Goal: Task Accomplishment & Management: Manage account settings

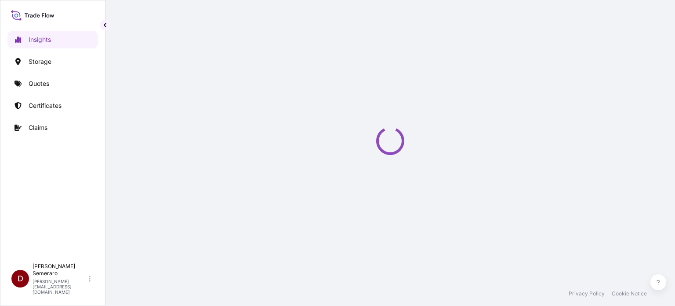
select select "2025"
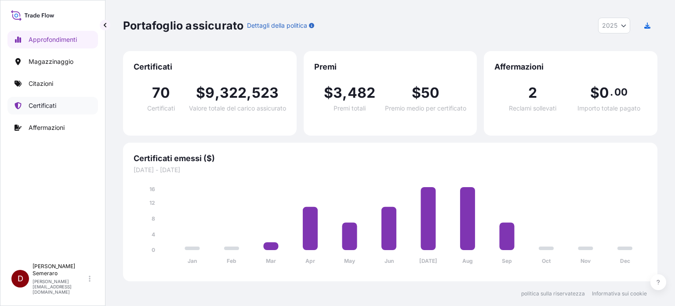
click at [43, 106] on font "Certificati" at bounding box center [43, 105] width 28 height 7
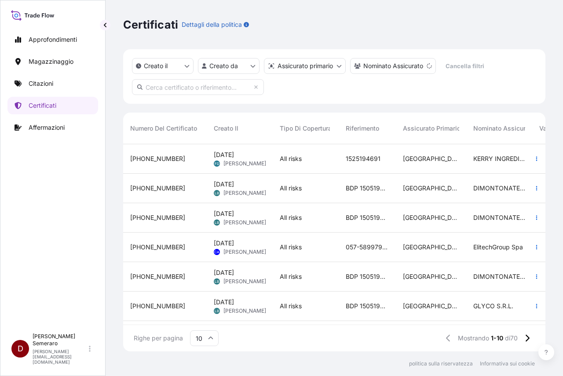
scroll to position [205, 415]
click at [332, 254] on div "Tutti i rischi" at bounding box center [306, 247] width 66 height 29
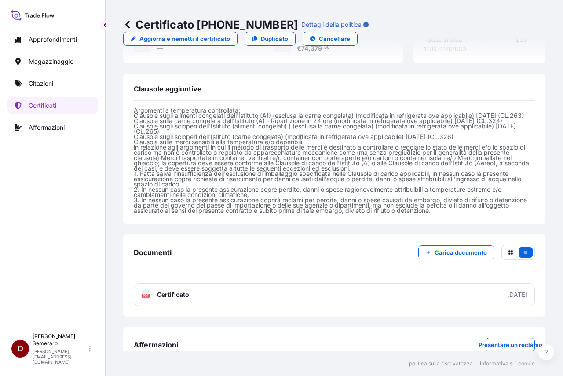
scroll to position [364, 0]
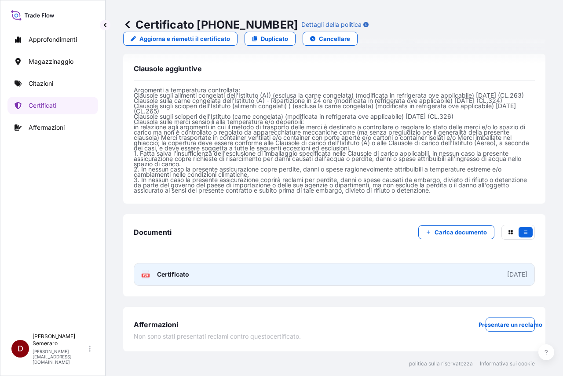
click at [174, 273] on font "Certificato" at bounding box center [173, 273] width 32 height 7
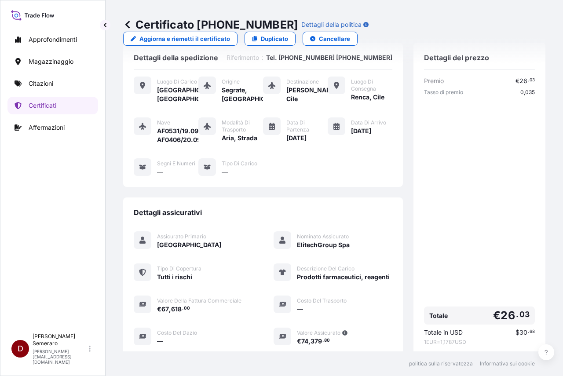
scroll to position [0, 0]
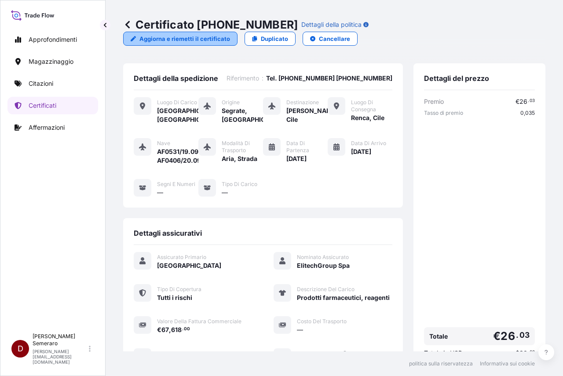
click at [196, 45] on link "Aggiorna e riemetti il ​​certificato" at bounding box center [180, 39] width 114 height 14
select select "Road / [GEOGRAPHIC_DATA]"
select select "Air"
select select "Road / [GEOGRAPHIC_DATA]"
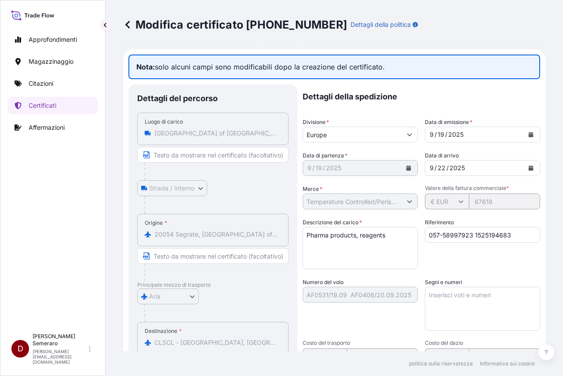
click at [393, 241] on textarea "Pharma products, reagents" at bounding box center [359, 248] width 115 height 42
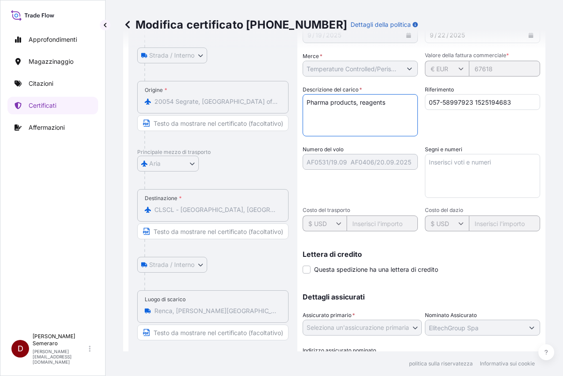
scroll to position [176, 0]
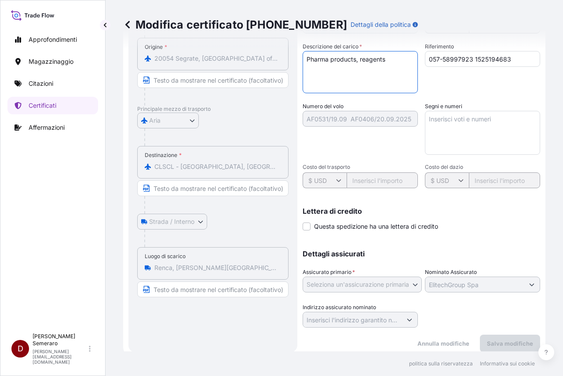
click at [466, 118] on textarea "Segni e numeri" at bounding box center [482, 133] width 115 height 44
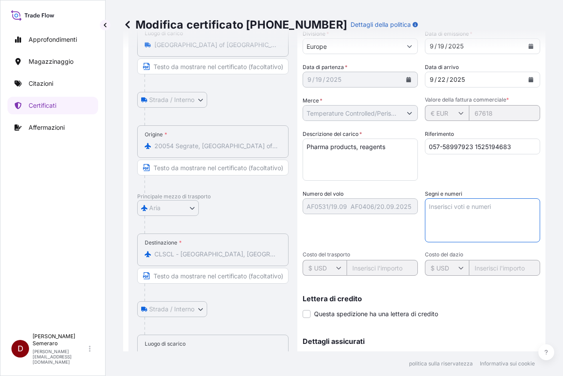
scroll to position [0, 0]
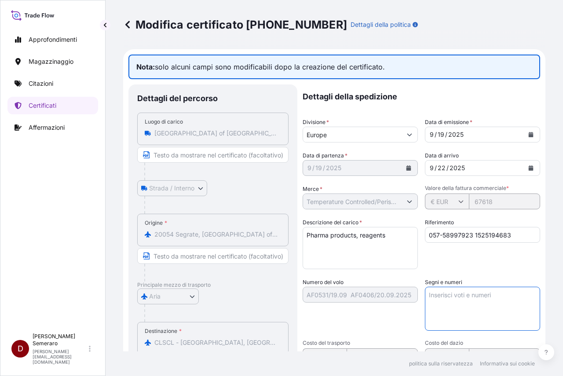
click at [388, 235] on textarea "Pharma products, reagents" at bounding box center [359, 248] width 115 height 42
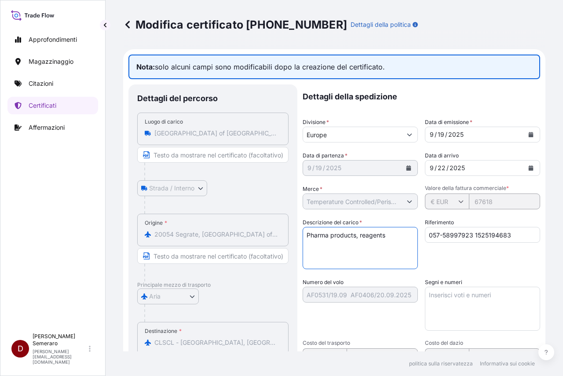
click at [508, 302] on textarea "Segni e numeri" at bounding box center [482, 309] width 115 height 44
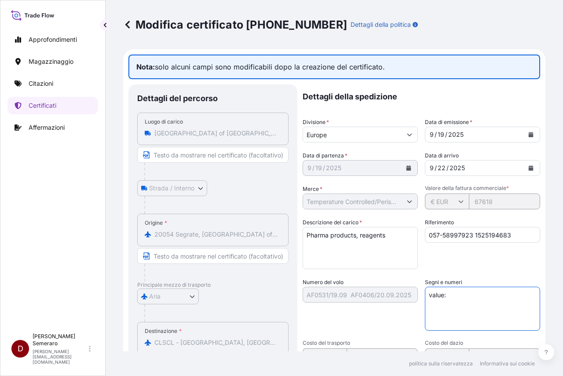
click at [447, 296] on textarea "value:" at bounding box center [482, 309] width 115 height 44
click at [357, 299] on div "Dettagli della spedizione Divisione * Europe Data di emissione * [DATE] Data di…" at bounding box center [420, 293] width 237 height 419
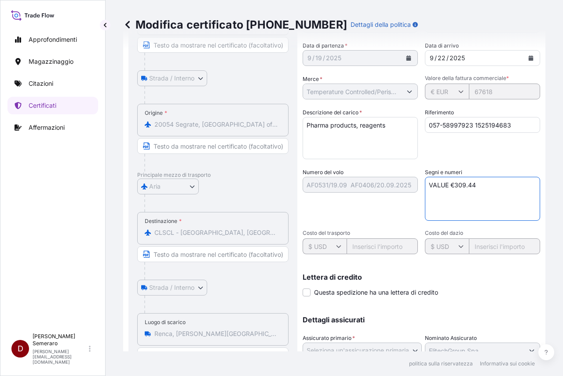
scroll to position [182, 0]
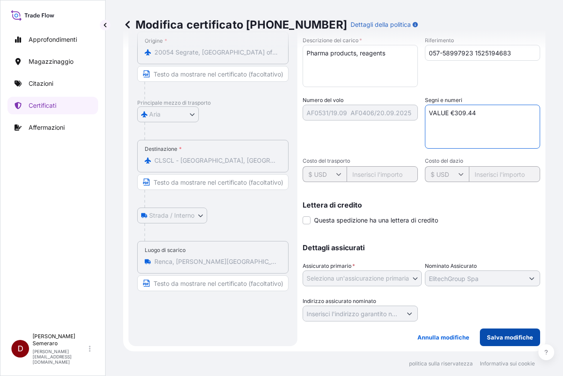
type textarea "VALUE €309.44"
click at [489, 305] on font "Salva modifiche" at bounding box center [510, 337] width 46 height 7
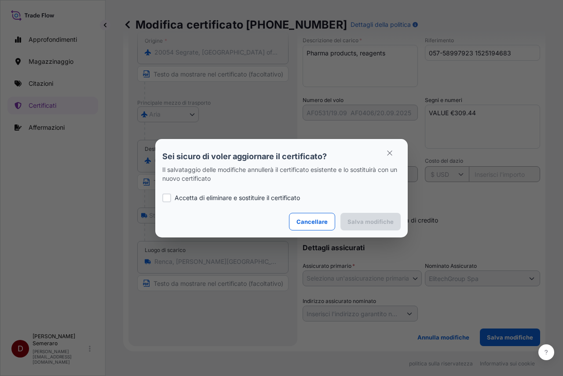
click at [231, 200] on font "Accetta di eliminare e sostituire il certificato" at bounding box center [237, 197] width 125 height 7
checkbox input "true"
click at [353, 224] on font "Salva modifiche" at bounding box center [370, 221] width 46 height 7
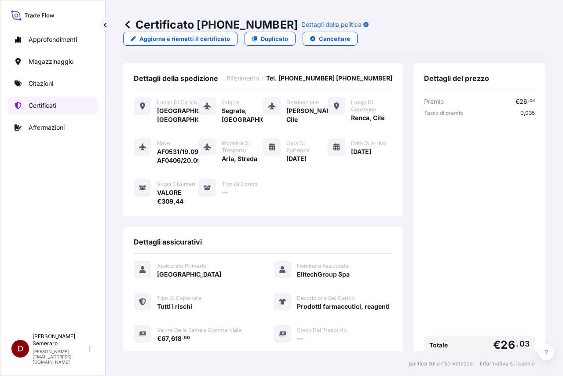
click at [43, 103] on font "Certificati" at bounding box center [43, 105] width 28 height 7
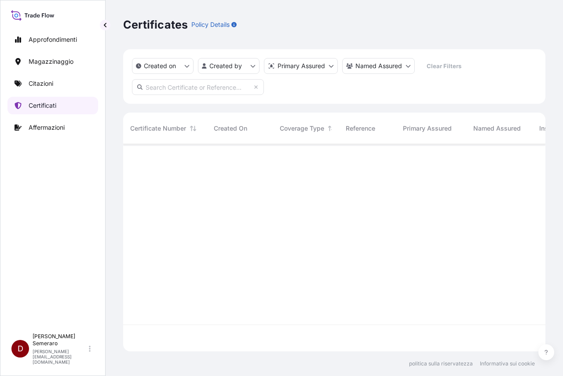
scroll to position [205, 415]
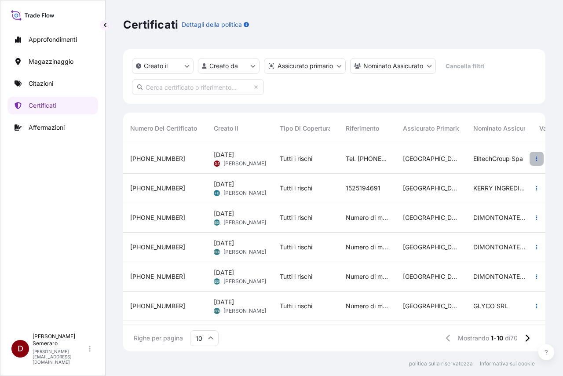
click at [536, 159] on icon "button" at bounding box center [536, 159] width 1 height 4
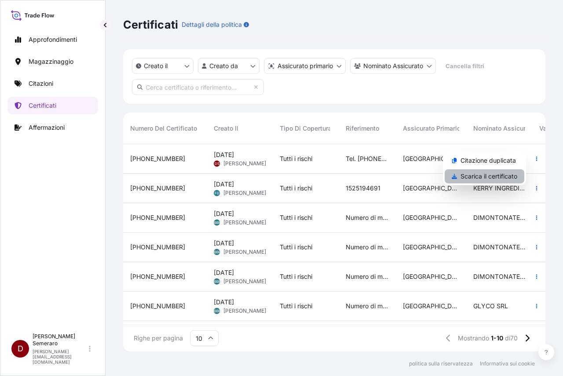
click at [498, 179] on font "Scarica il certificato" at bounding box center [488, 175] width 57 height 7
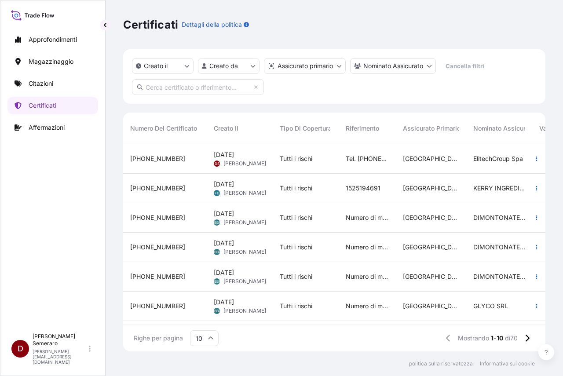
click at [155, 155] on font "[PHONE_NUMBER]" at bounding box center [157, 158] width 55 height 7
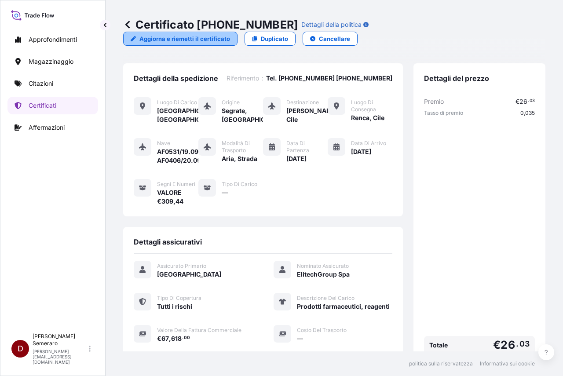
click at [124, 40] on link "Aggiorna e riemetti il ​​certificato" at bounding box center [180, 39] width 114 height 14
select select "Road / [GEOGRAPHIC_DATA]"
select select "Air"
select select "Road / [GEOGRAPHIC_DATA]"
select select "31593"
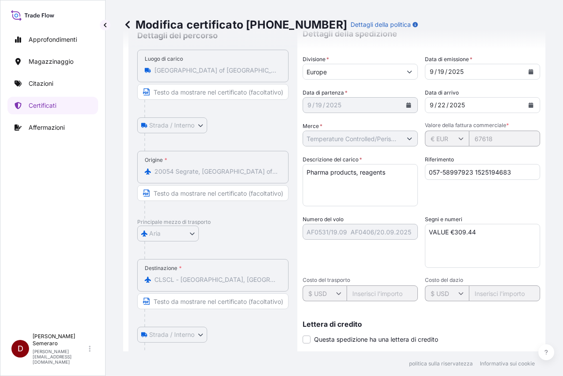
scroll to position [50, 0]
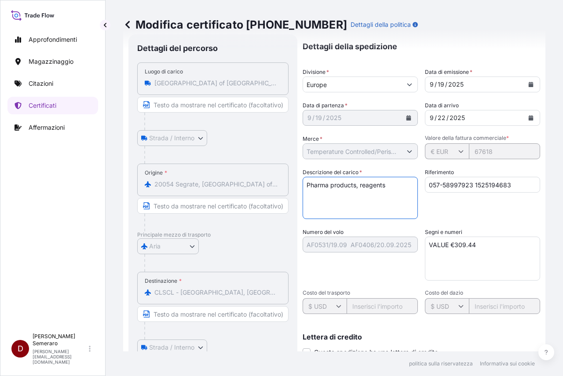
click at [391, 185] on textarea "Pharma products, reagents" at bounding box center [359, 198] width 115 height 42
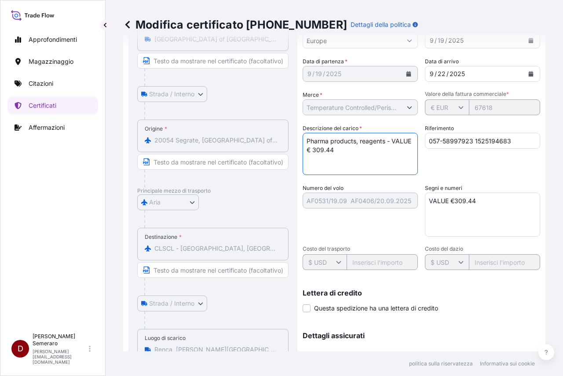
type textarea "Pharma products, reagents - VALUE € 309.44"
drag, startPoint x: 491, startPoint y: 200, endPoint x: 369, endPoint y: 208, distance: 121.6
click at [369, 208] on div "Dettagli della spedizione Divisione * Europe Data di emissione * [DATE] Data di…" at bounding box center [420, 199] width 237 height 419
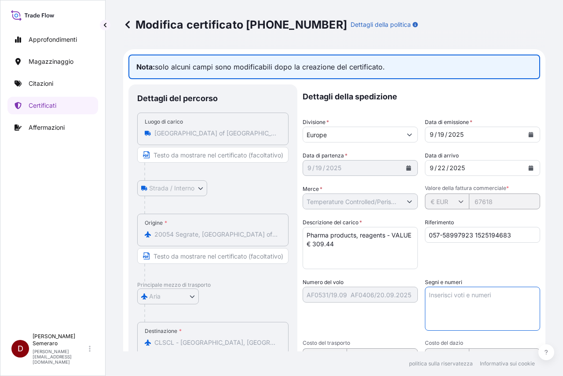
scroll to position [182, 0]
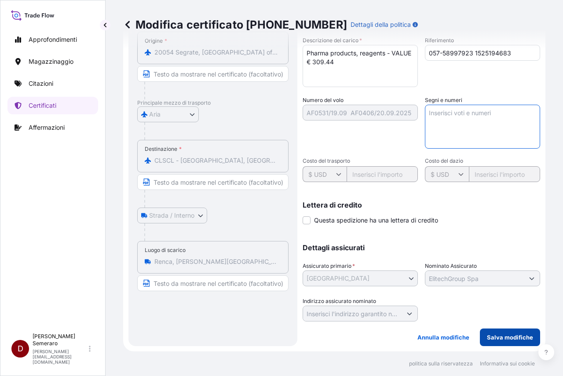
click at [489, 305] on font "Salva modifiche" at bounding box center [510, 337] width 46 height 7
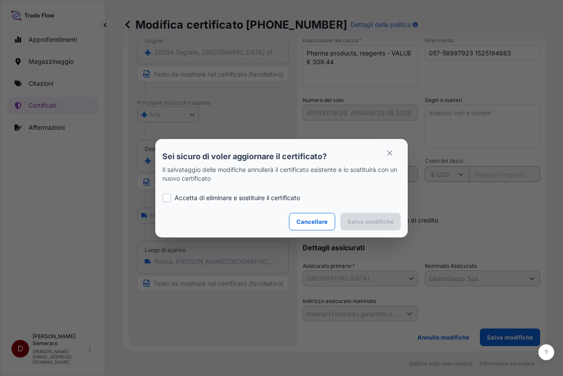
click at [184, 200] on font "Accetta di eliminare e sostituire il certificato" at bounding box center [237, 197] width 125 height 7
checkbox input "true"
click at [368, 221] on font "Salva modifiche" at bounding box center [370, 221] width 46 height 7
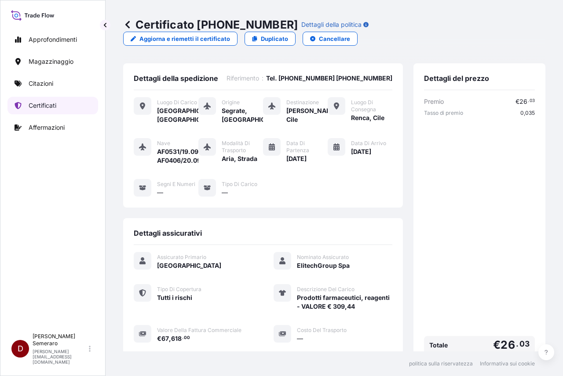
click at [34, 110] on link "Certificati" at bounding box center [52, 106] width 91 height 18
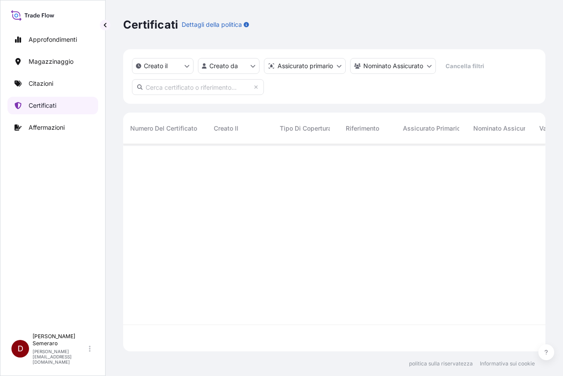
scroll to position [205, 415]
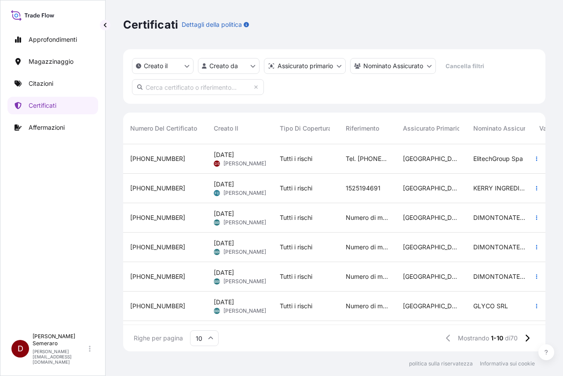
click at [192, 157] on div "[PHONE_NUMBER]" at bounding box center [164, 158] width 69 height 9
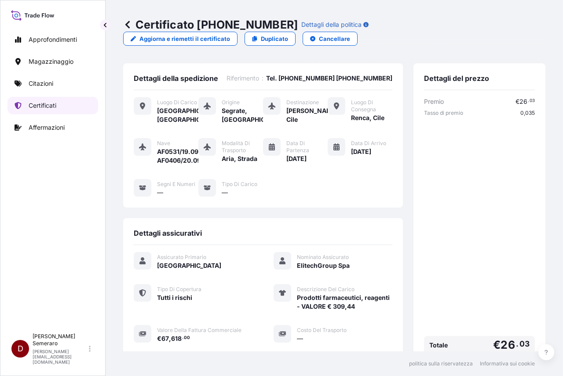
click at [58, 107] on link "Certificati" at bounding box center [52, 106] width 91 height 18
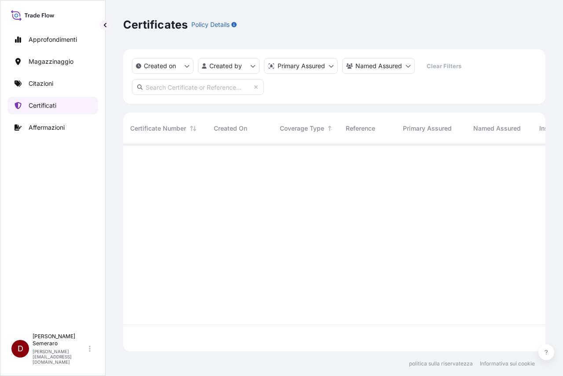
scroll to position [205, 415]
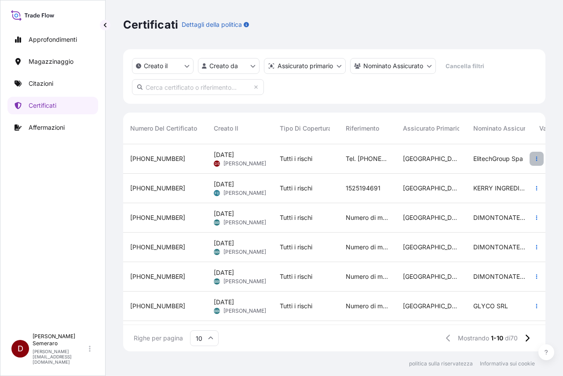
click at [536, 160] on icon "button" at bounding box center [536, 159] width 1 height 4
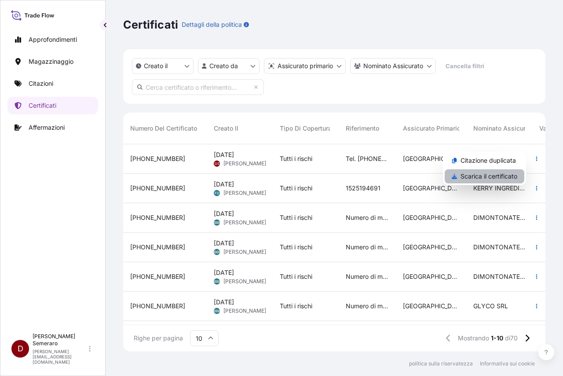
click at [489, 174] on font "Scarica il certificato" at bounding box center [488, 175] width 57 height 7
